Goal: Check status

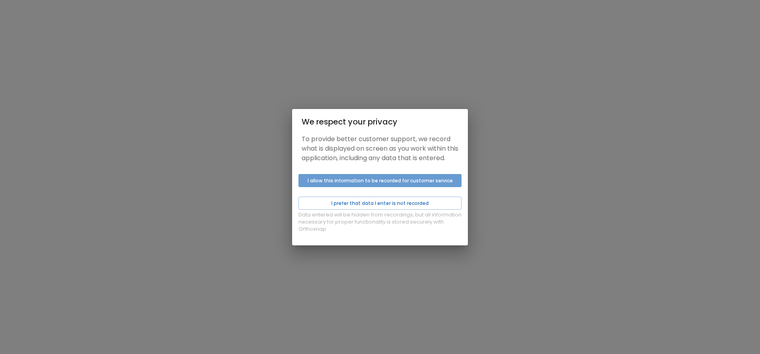
click at [392, 187] on button "I allow this information to be recorded for customer service" at bounding box center [380, 180] width 163 height 13
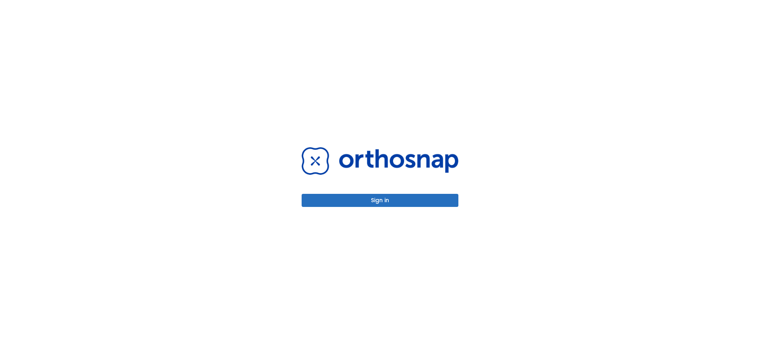
click at [385, 202] on button "Sign in" at bounding box center [380, 200] width 157 height 13
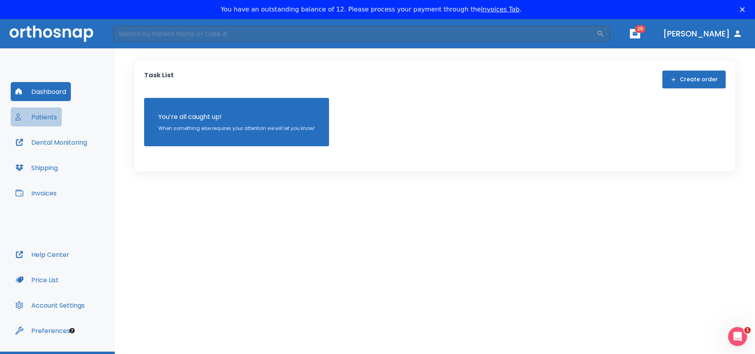
click at [47, 118] on button "Patients" at bounding box center [36, 116] width 51 height 19
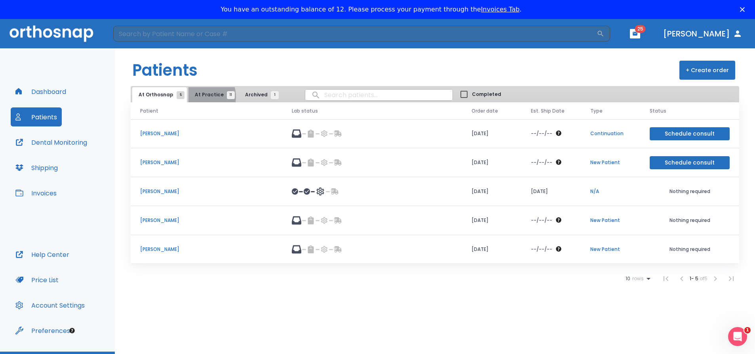
click at [196, 97] on span "At Practice 11" at bounding box center [213, 94] width 36 height 7
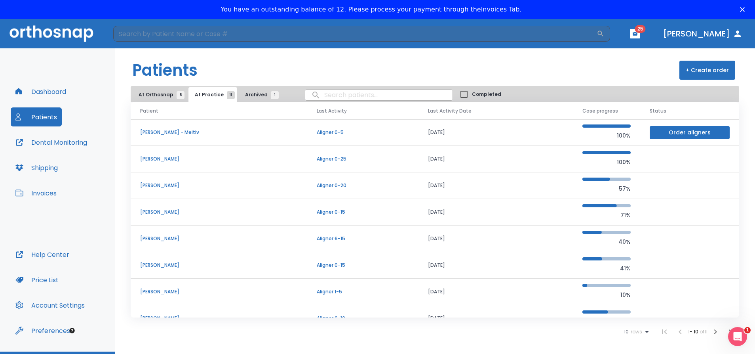
scroll to position [40, 0]
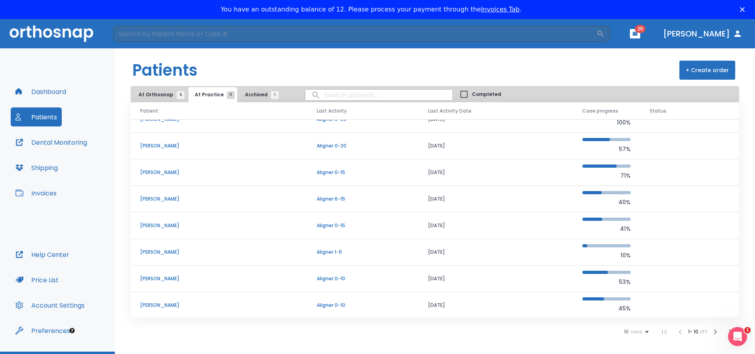
click at [181, 277] on p "[PERSON_NAME]" at bounding box center [219, 278] width 158 height 7
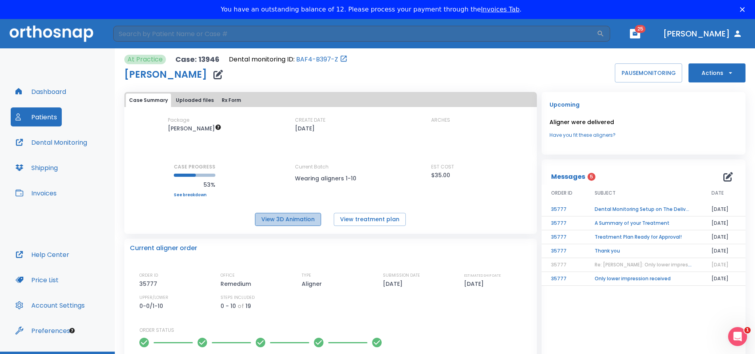
click at [297, 219] on button "View 3D Animation" at bounding box center [288, 219] width 66 height 13
